Goal: Complete application form

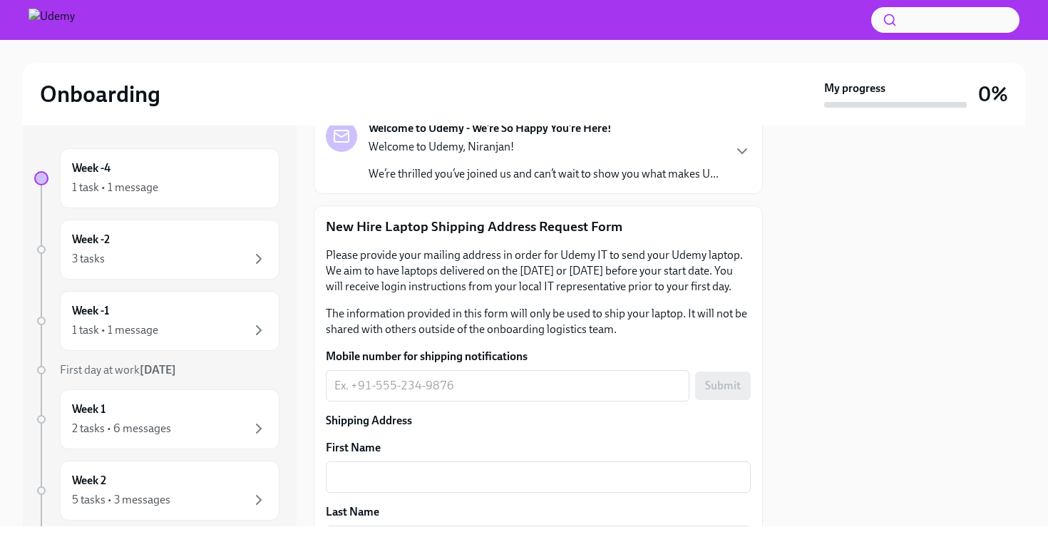
scroll to position [122, 0]
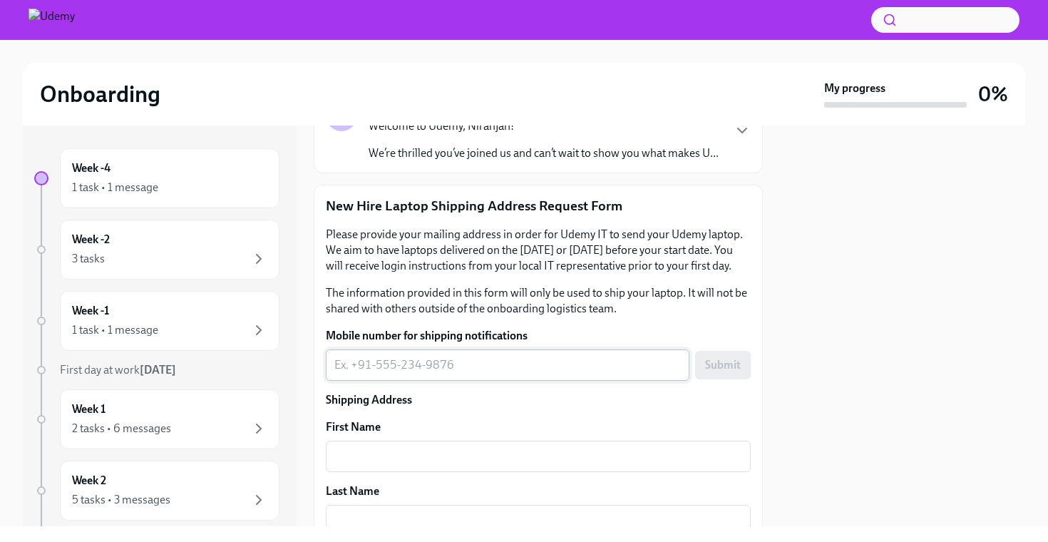
click at [463, 365] on textarea "Mobile number for shipping notifications" at bounding box center [507, 364] width 346 height 17
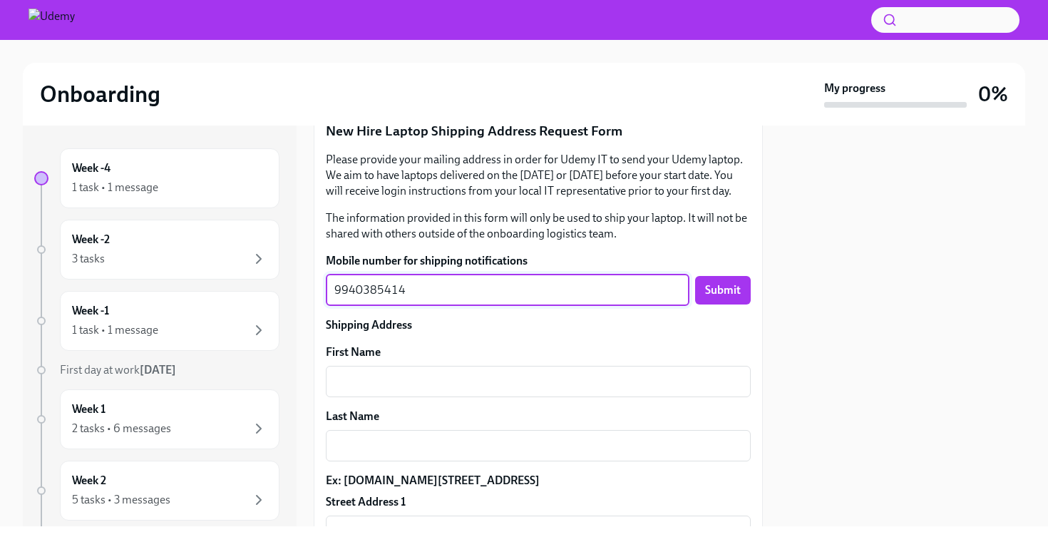
scroll to position [277, 0]
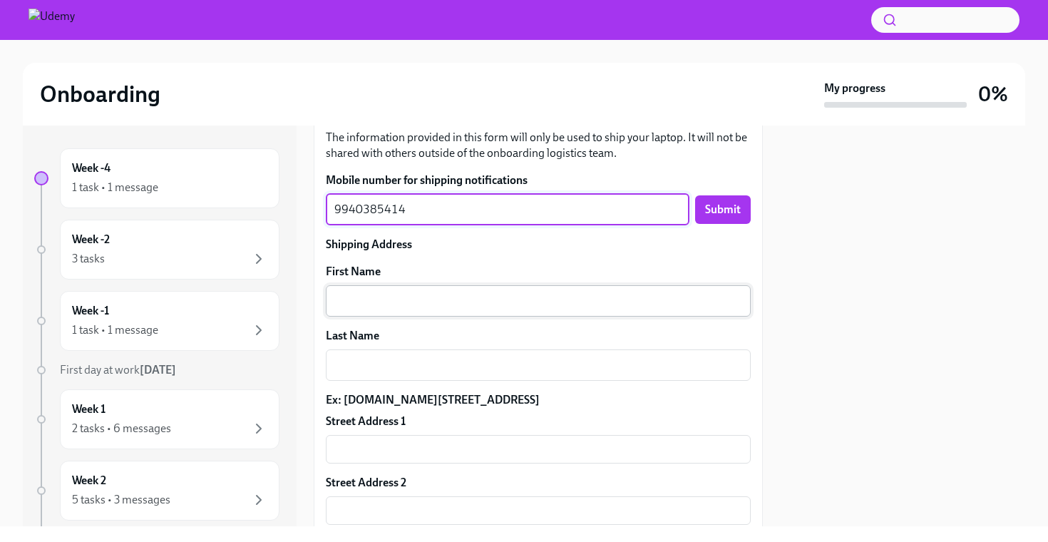
type textarea "9940385414"
click at [387, 296] on textarea "First Name" at bounding box center [538, 300] width 408 height 17
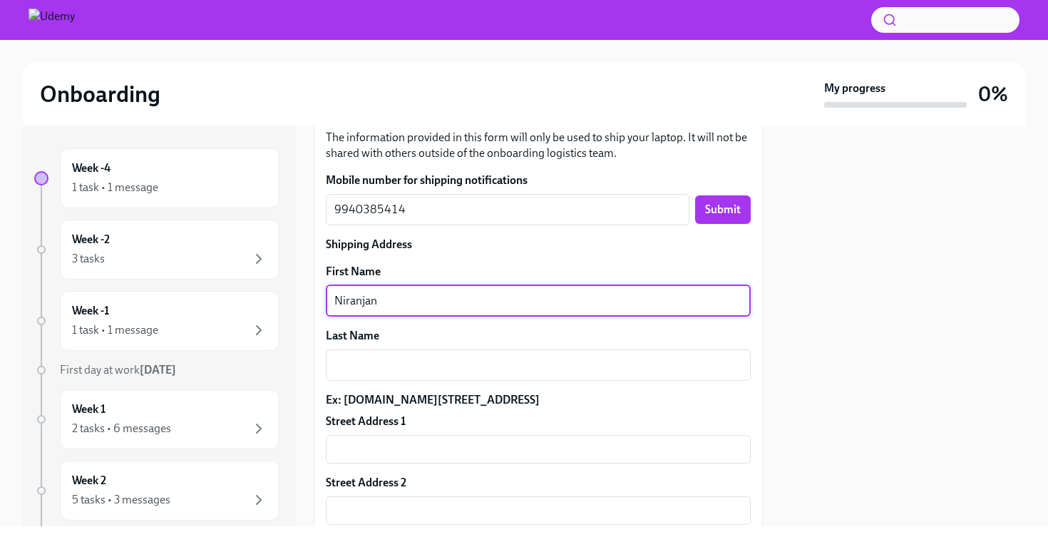
type textarea "Niranjan"
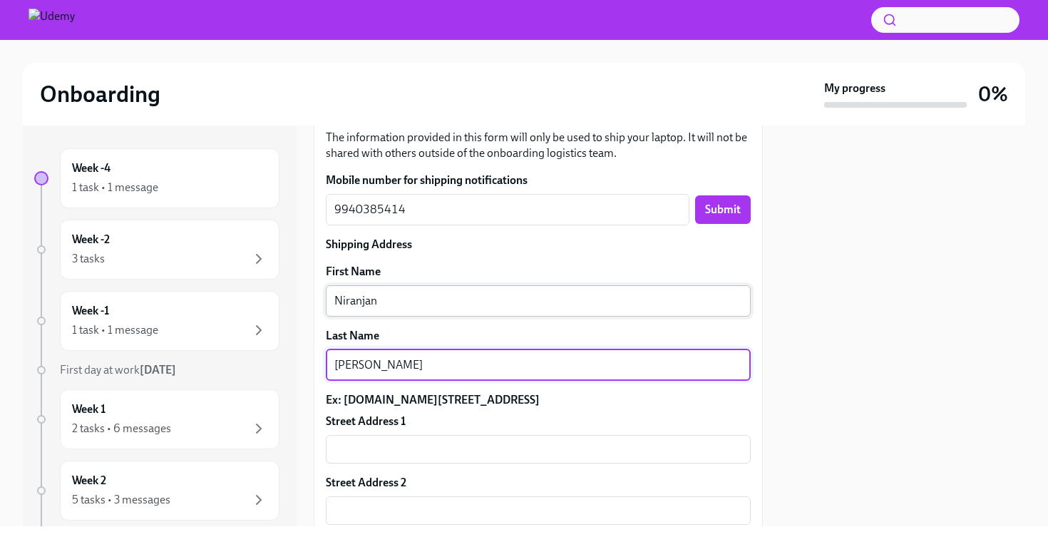
scroll to position [352, 0]
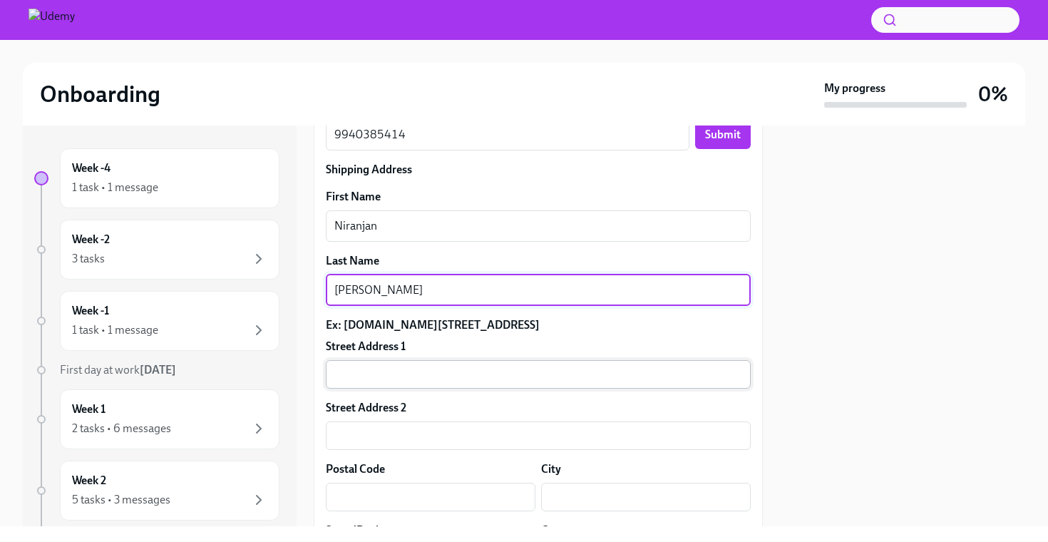
type textarea "[PERSON_NAME]"
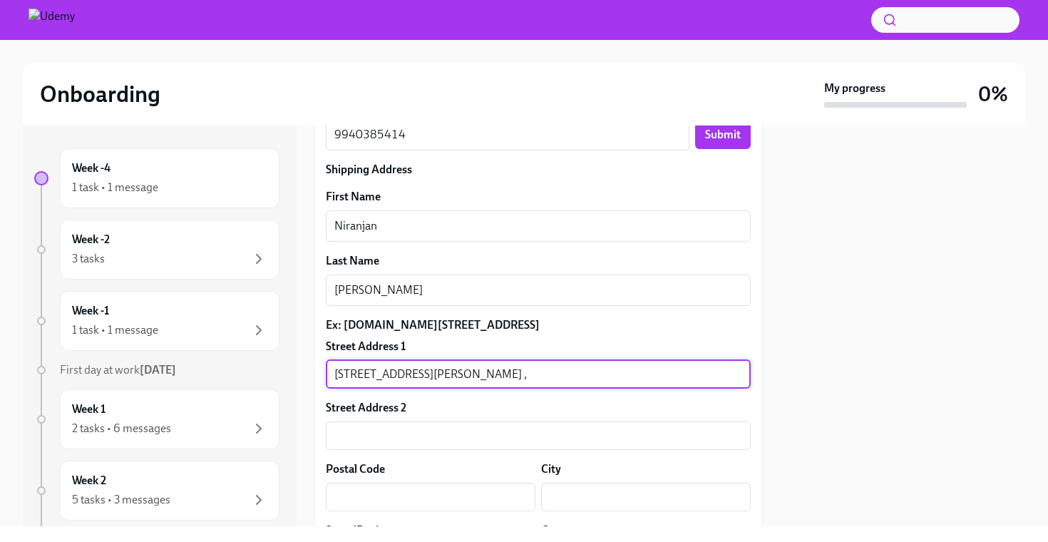
type input "[STREET_ADDRESS][PERSON_NAME] ,"
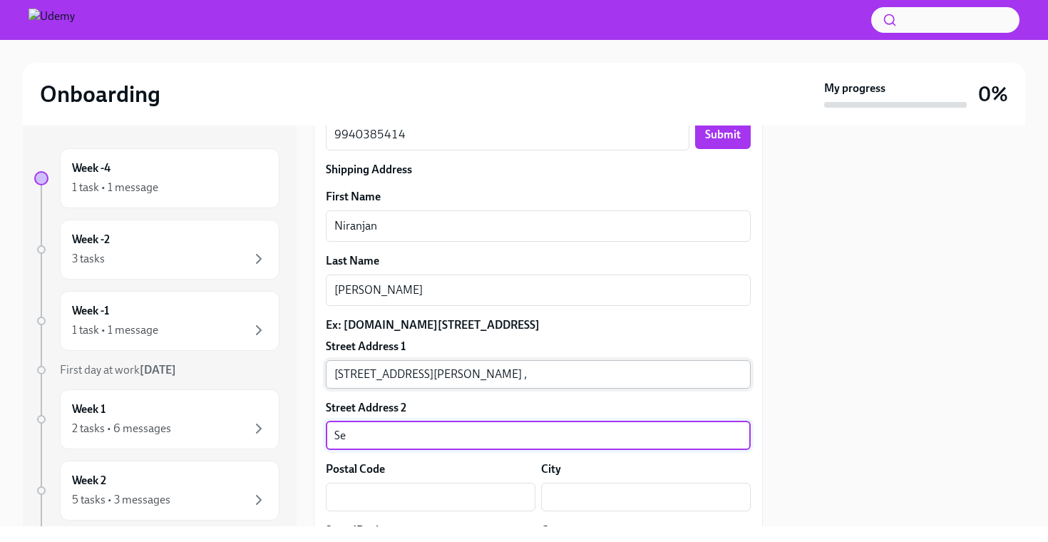
type input "S"
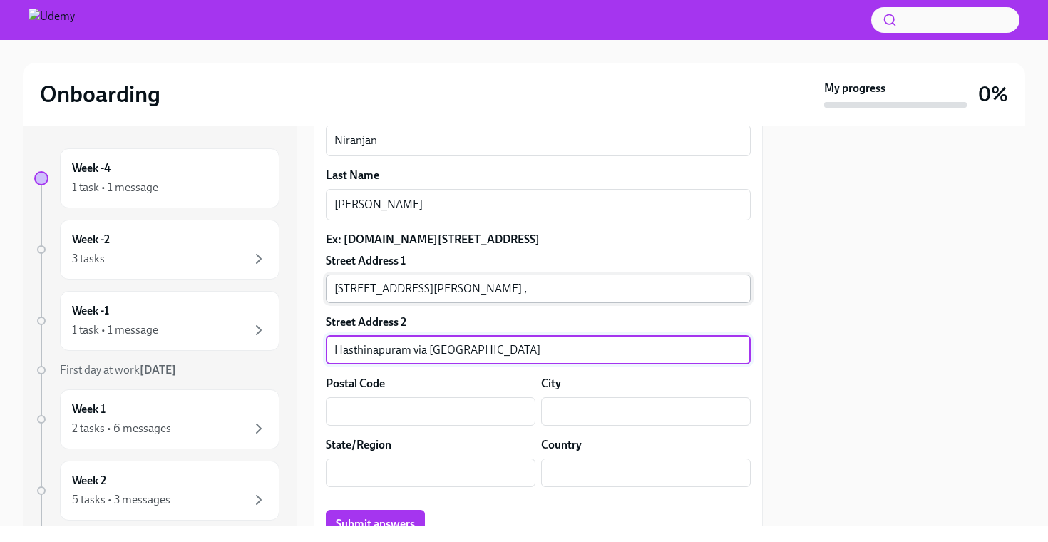
scroll to position [448, 0]
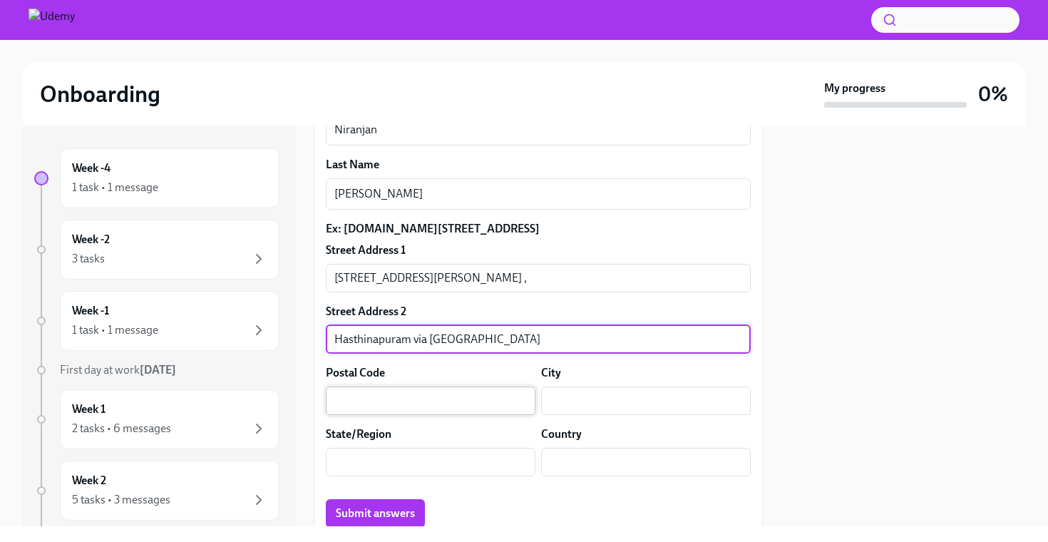
type input "Hasthinapuram via [GEOGRAPHIC_DATA]"
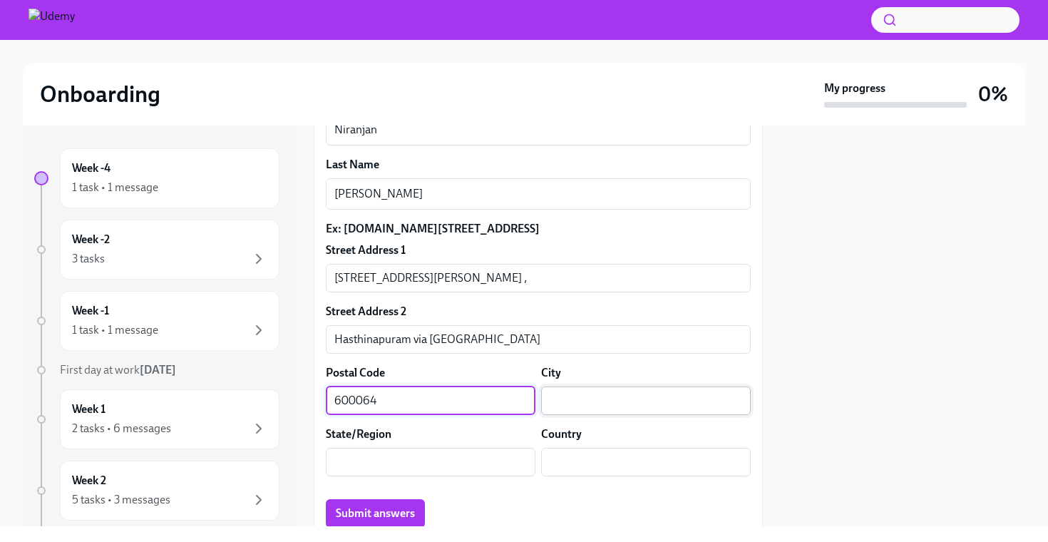
type input "600064"
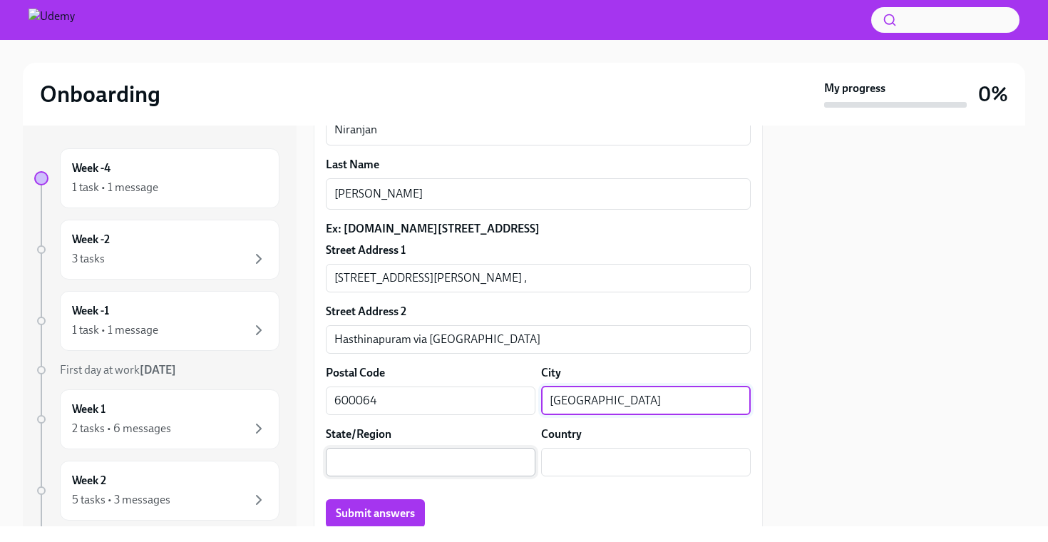
type input "[GEOGRAPHIC_DATA]"
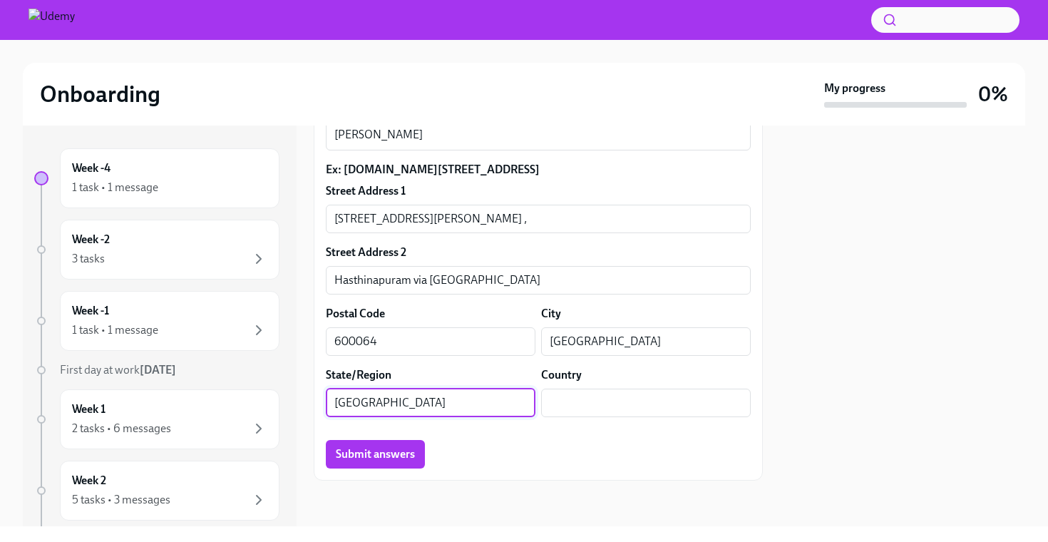
scroll to position [522, 0]
type input "[GEOGRAPHIC_DATA]"
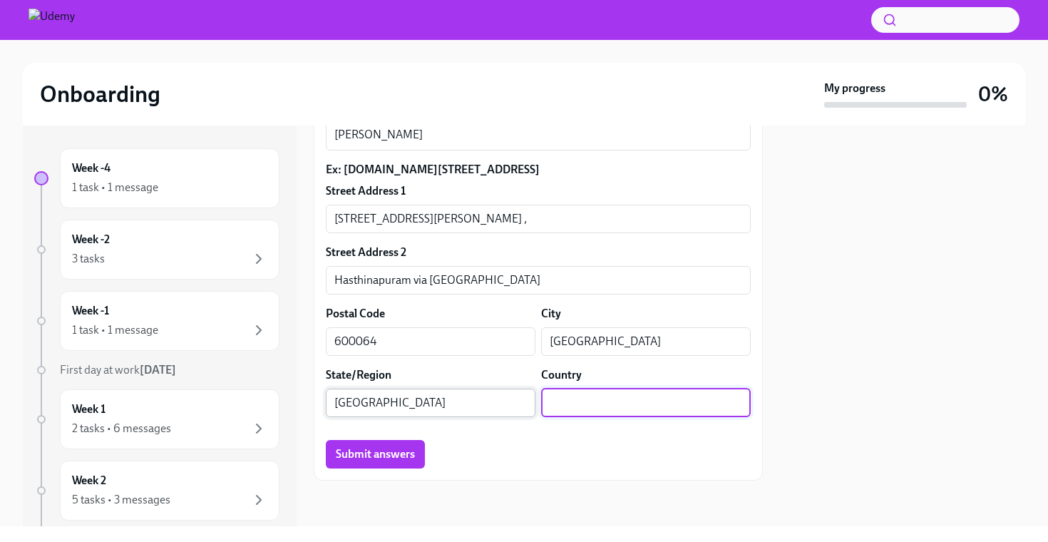
click at [421, 406] on input "[GEOGRAPHIC_DATA]" at bounding box center [431, 402] width 210 height 29
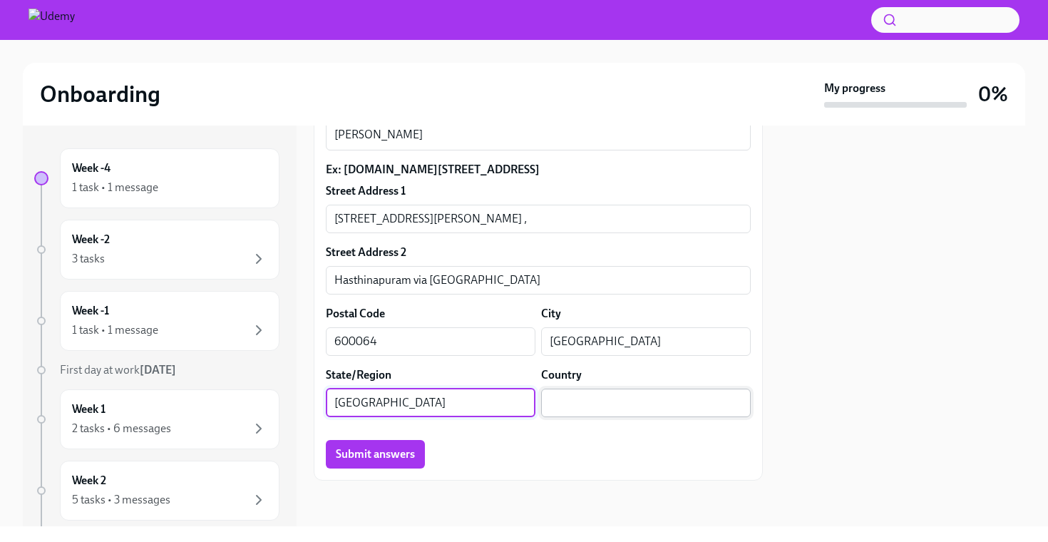
click at [584, 404] on input "text" at bounding box center [646, 402] width 210 height 29
click at [366, 405] on input "[GEOGRAPHIC_DATA]" at bounding box center [431, 402] width 210 height 29
click at [564, 412] on input "text" at bounding box center [646, 402] width 210 height 29
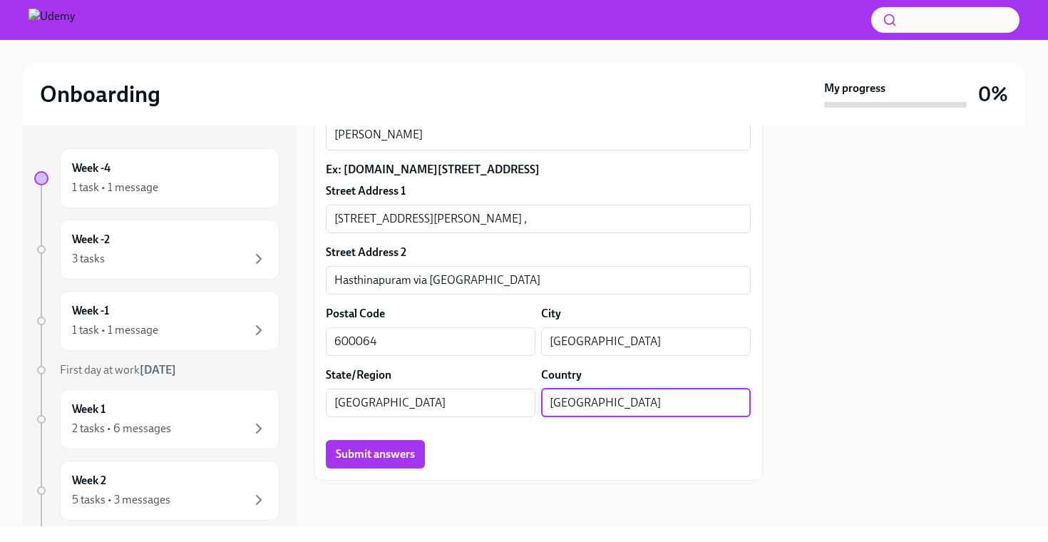
type input "[GEOGRAPHIC_DATA]"
click at [847, 387] on div at bounding box center [902, 325] width 245 height 401
click at [394, 453] on span "Submit answers" at bounding box center [375, 454] width 79 height 14
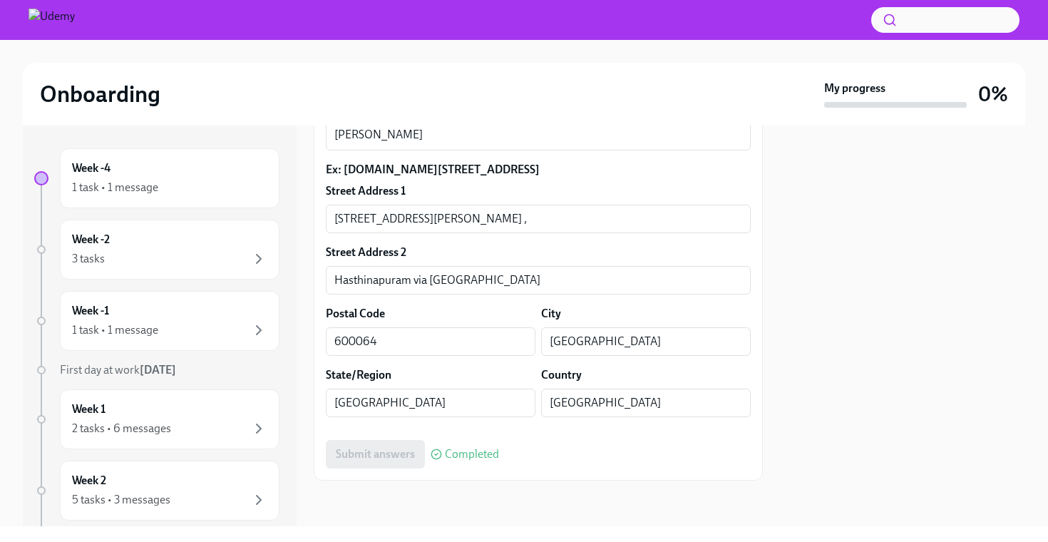
scroll to position [0, 0]
click at [128, 250] on div "3 tasks" at bounding box center [169, 258] width 195 height 17
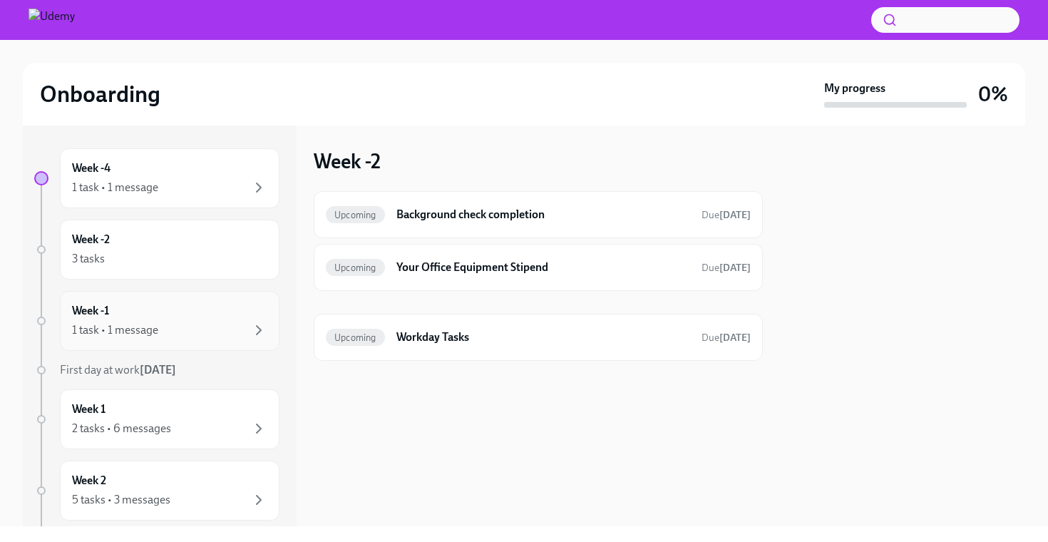
click at [156, 327] on div "1 task • 1 message" at bounding box center [115, 330] width 86 height 16
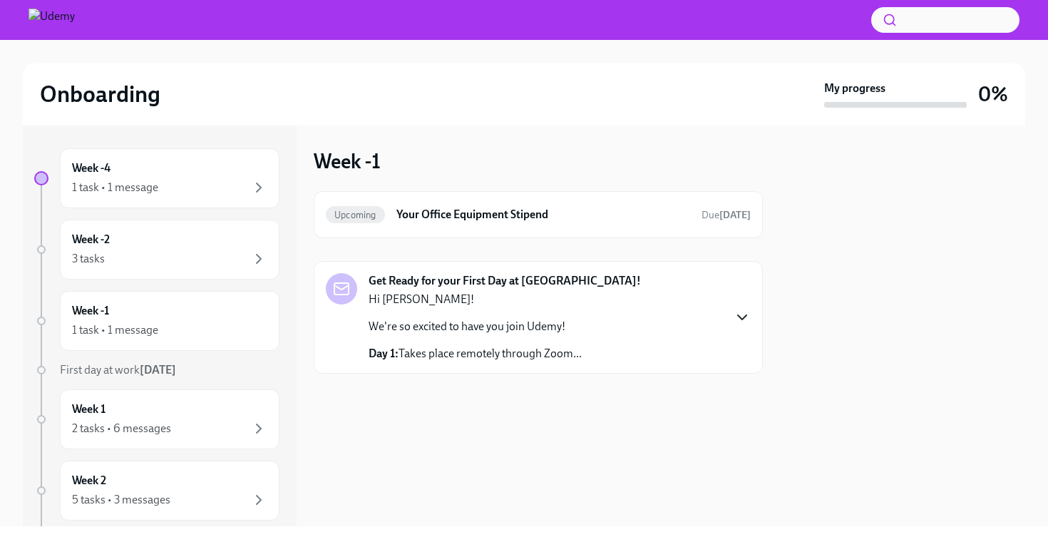
click at [739, 320] on icon "button" at bounding box center [741, 317] width 17 height 17
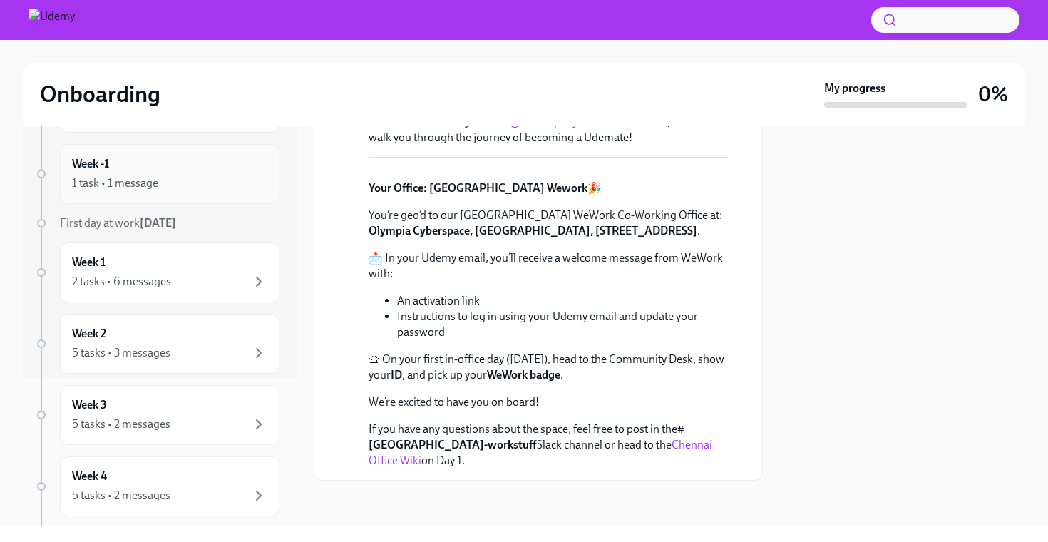
scroll to position [180, 0]
